Goal: Answer question/provide support: Share knowledge or assist other users

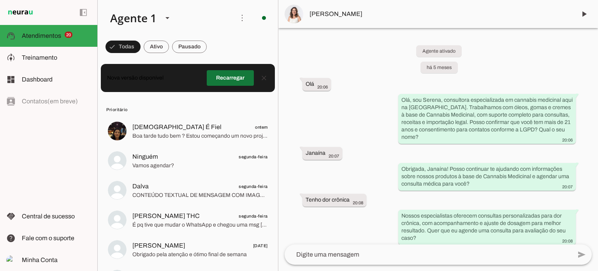
click at [232, 78] on span at bounding box center [230, 78] width 47 height 19
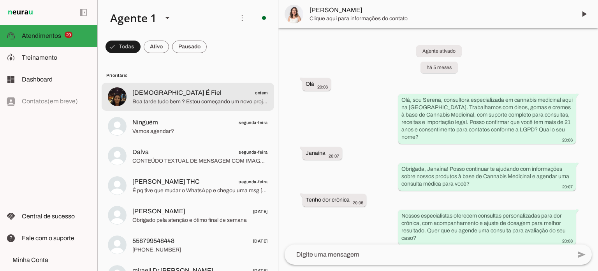
scroll to position [4551, 0]
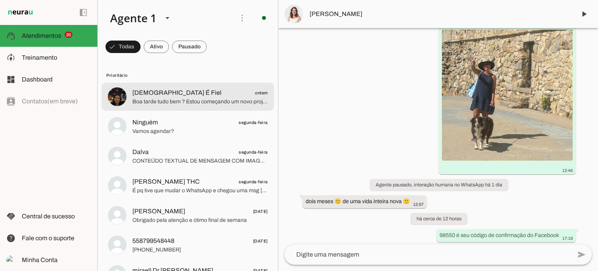
click at [151, 96] on span "[DEMOGRAPHIC_DATA] É Fiel" at bounding box center [176, 92] width 89 height 9
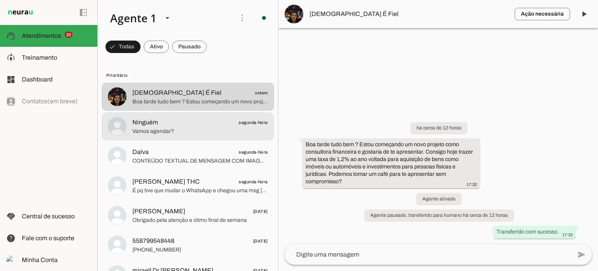
click at [175, 123] on span "Ninguém segunda-feira" at bounding box center [200, 123] width 136 height 10
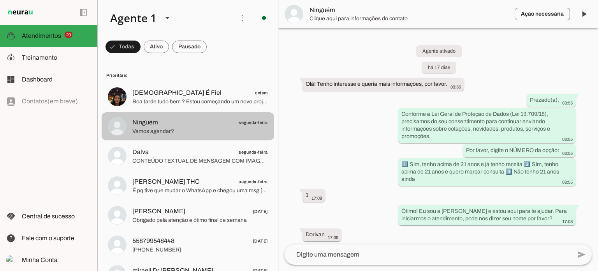
scroll to position [1329, 0]
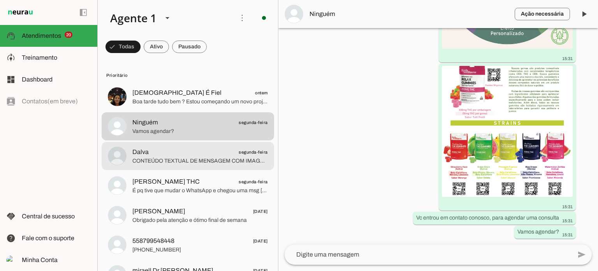
click at [162, 154] on span "Dalva segunda-feira" at bounding box center [200, 152] width 136 height 10
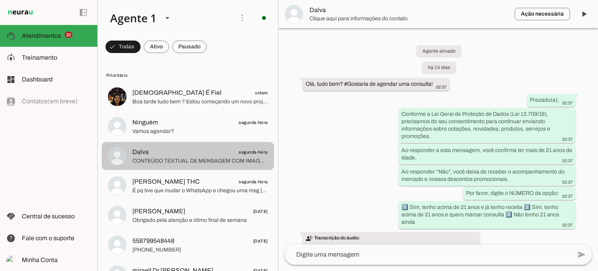
scroll to position [536, 0]
